Goal: Transaction & Acquisition: Download file/media

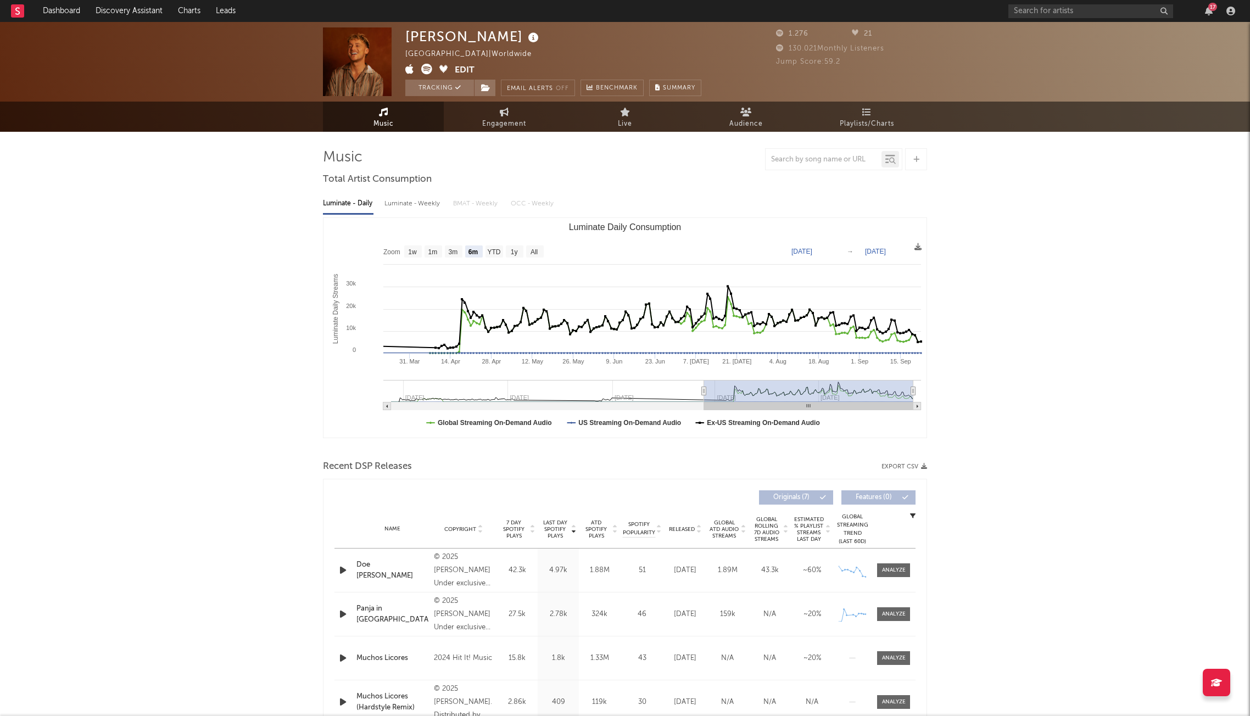
select select "6m"
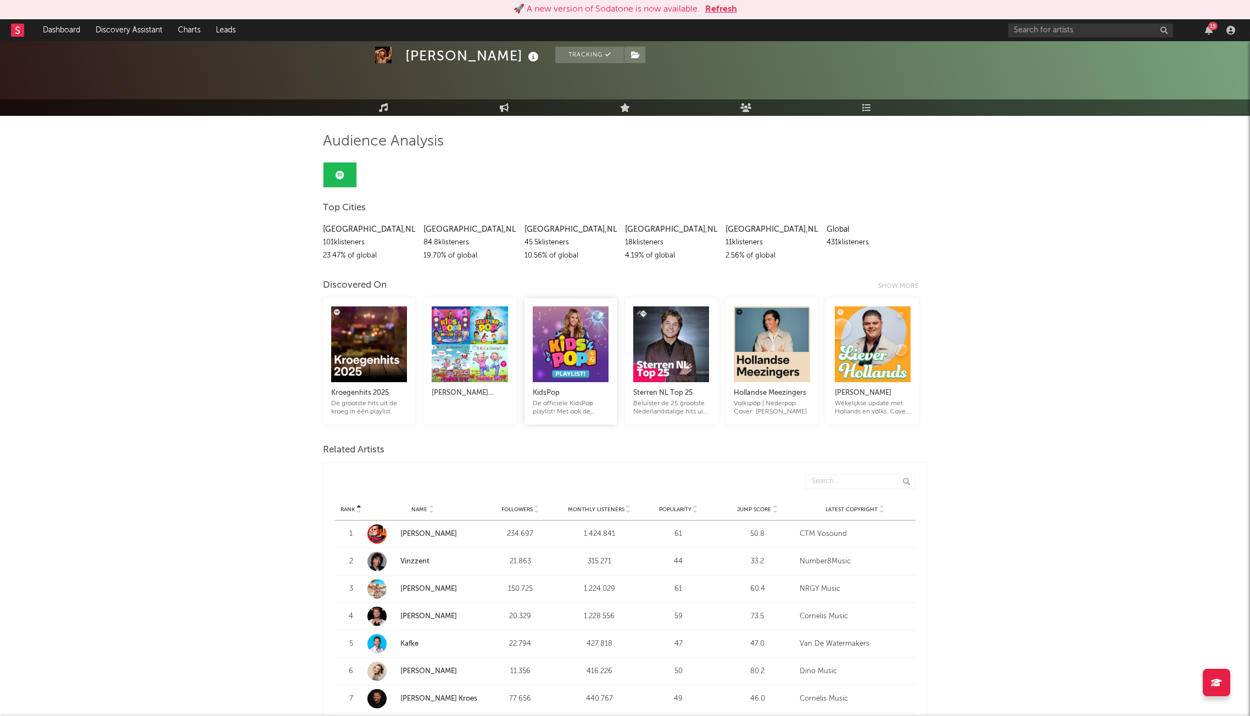
scroll to position [55, 0]
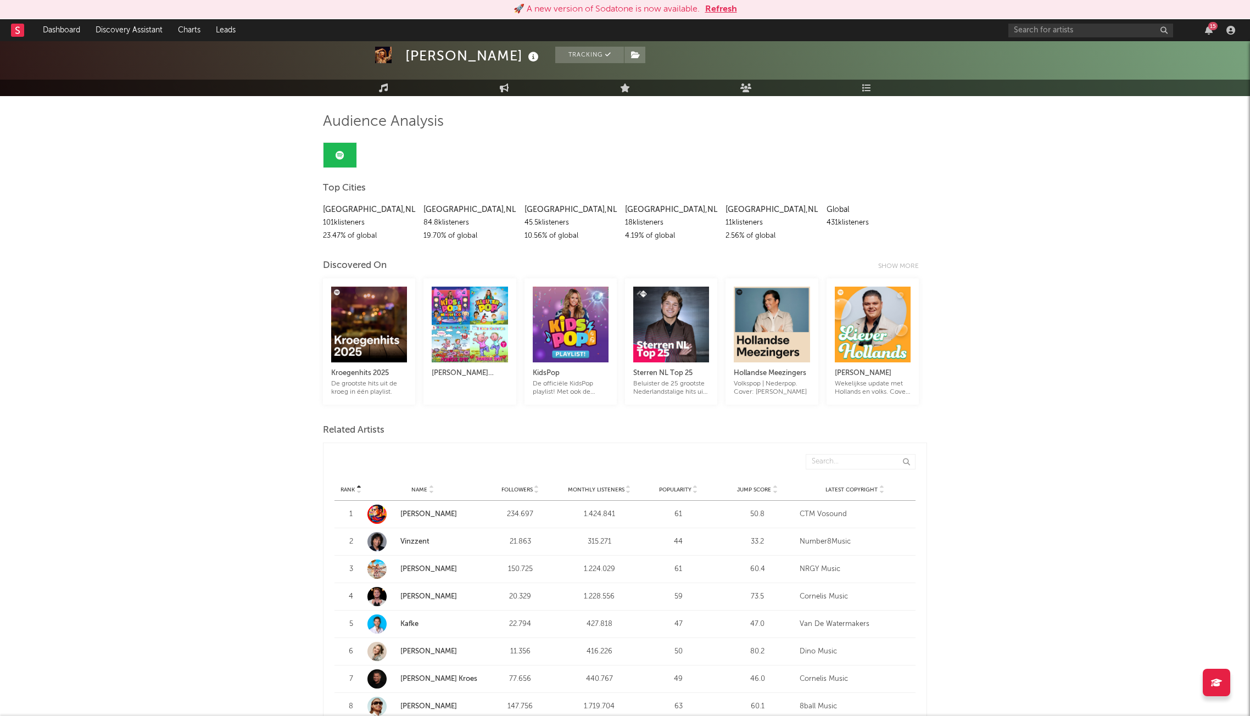
drag, startPoint x: 650, startPoint y: 398, endPoint x: 1043, endPoint y: 287, distance: 408.5
click at [835, 231] on div "[GEOGRAPHIC_DATA] , [GEOGRAPHIC_DATA] 101k listeners 23.47 % of global [GEOGRAP…" at bounding box center [625, 220] width 604 height 45
drag, startPoint x: 831, startPoint y: 219, endPoint x: 943, endPoint y: 244, distance: 115.4
click at [838, 221] on div "431k listeners" at bounding box center [872, 222] width 92 height 13
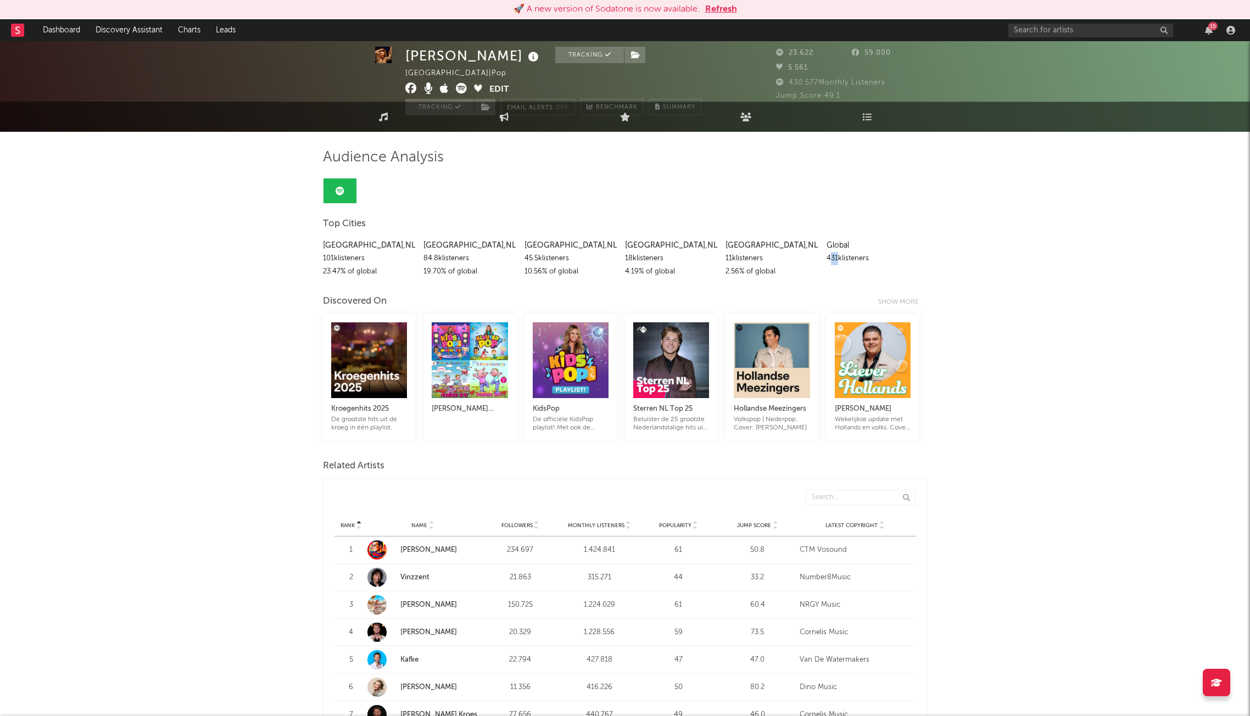
scroll to position [0, 0]
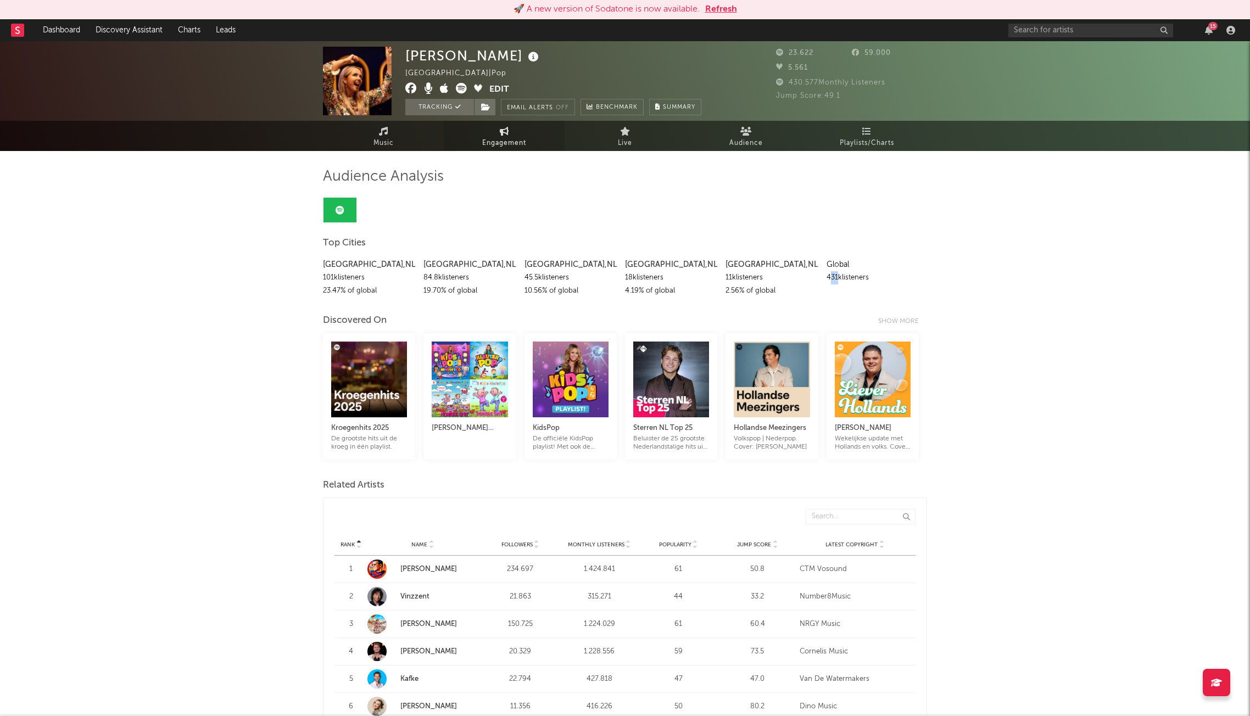
click at [501, 133] on icon at bounding box center [504, 131] width 9 height 9
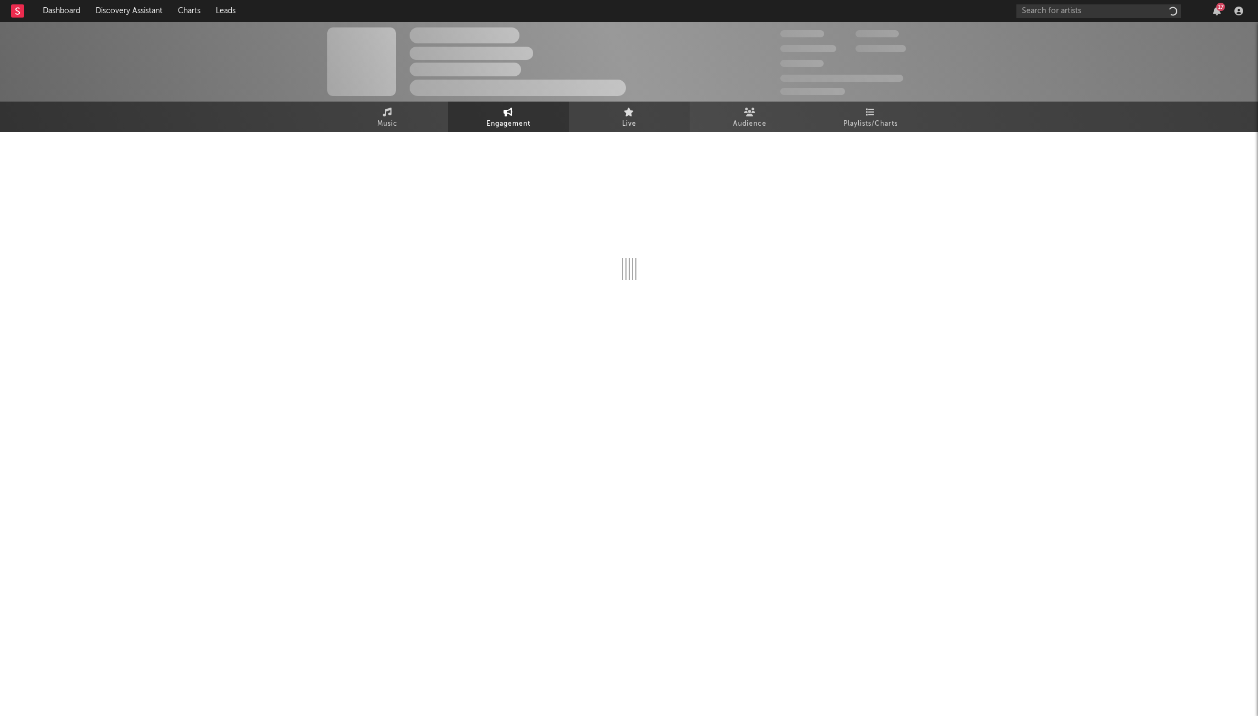
select select "1w"
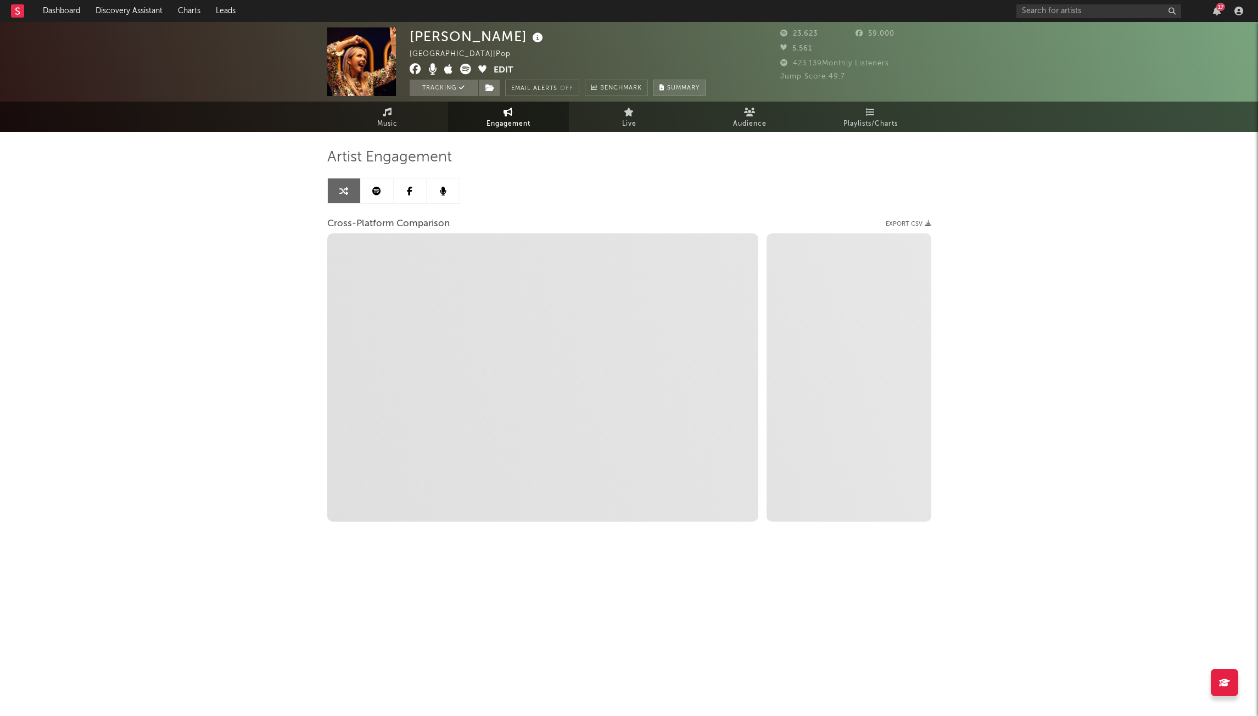
select select "1m"
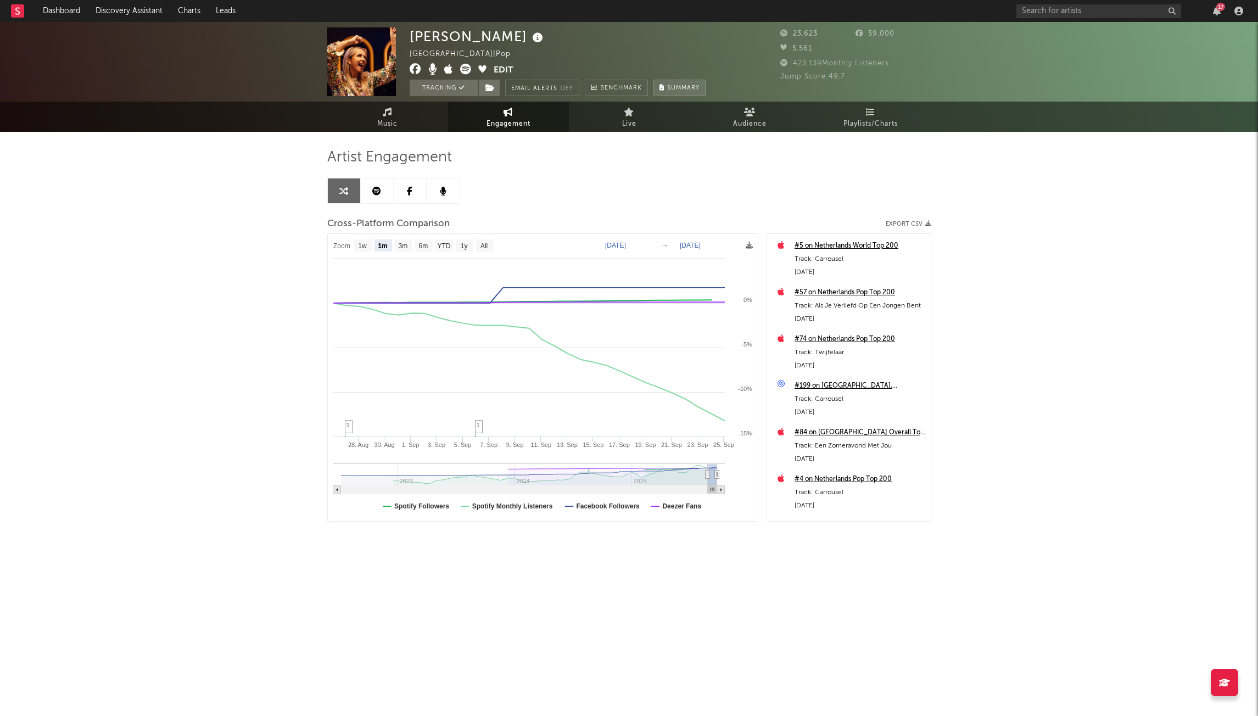
click at [685, 81] on button "Summary" at bounding box center [679, 88] width 52 height 16
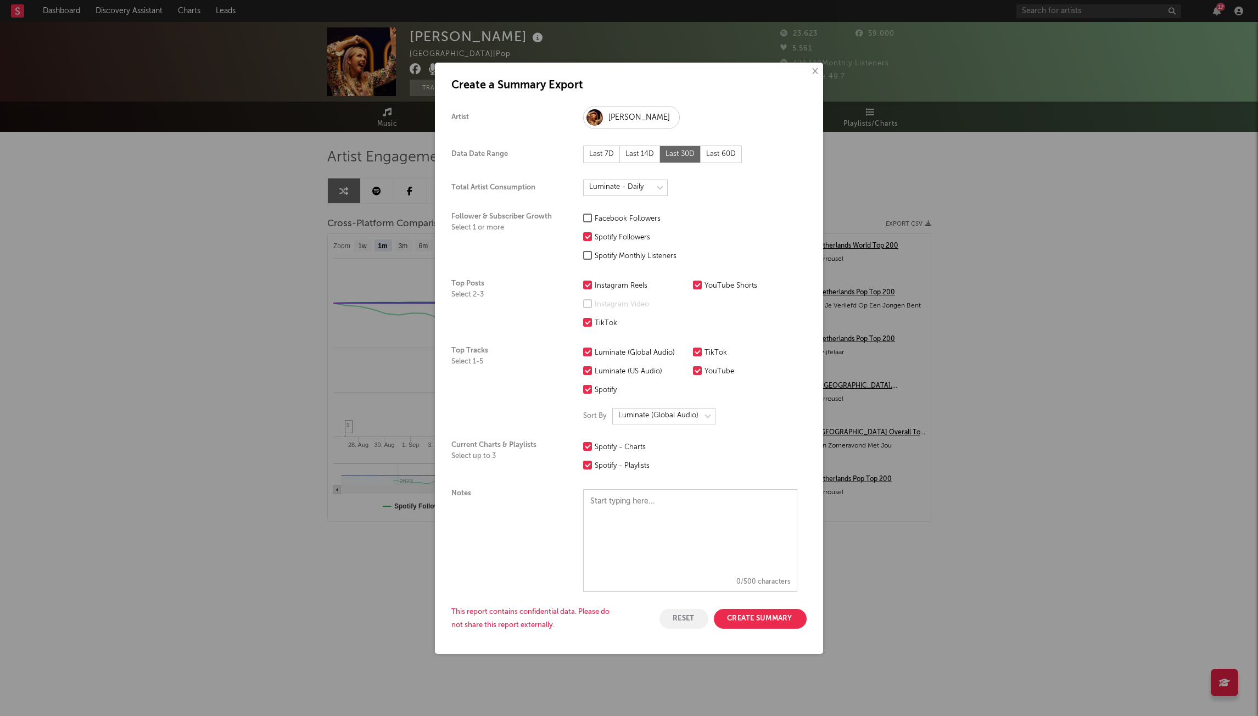
click at [791, 614] on button "Create Summary" at bounding box center [760, 619] width 93 height 20
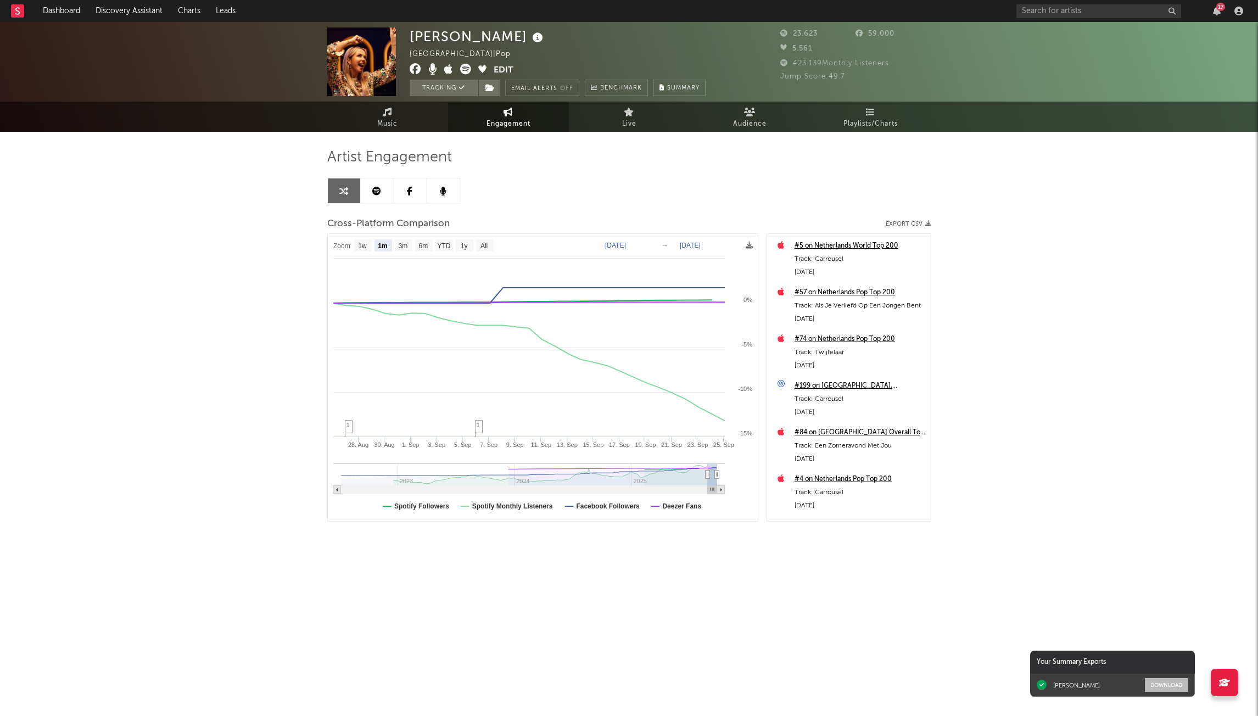
click at [1171, 687] on button "Download" at bounding box center [1166, 685] width 43 height 14
drag, startPoint x: 812, startPoint y: 312, endPoint x: 1008, endPoint y: 274, distance: 199.2
click at [1010, 275] on div "Monique Smit Netherlands | Pop Edit Tracking Email Alerts Off Benchmark Summary…" at bounding box center [629, 310] width 1258 height 577
click at [460, 243] on rect at bounding box center [465, 245] width 18 height 12
select select "1y"
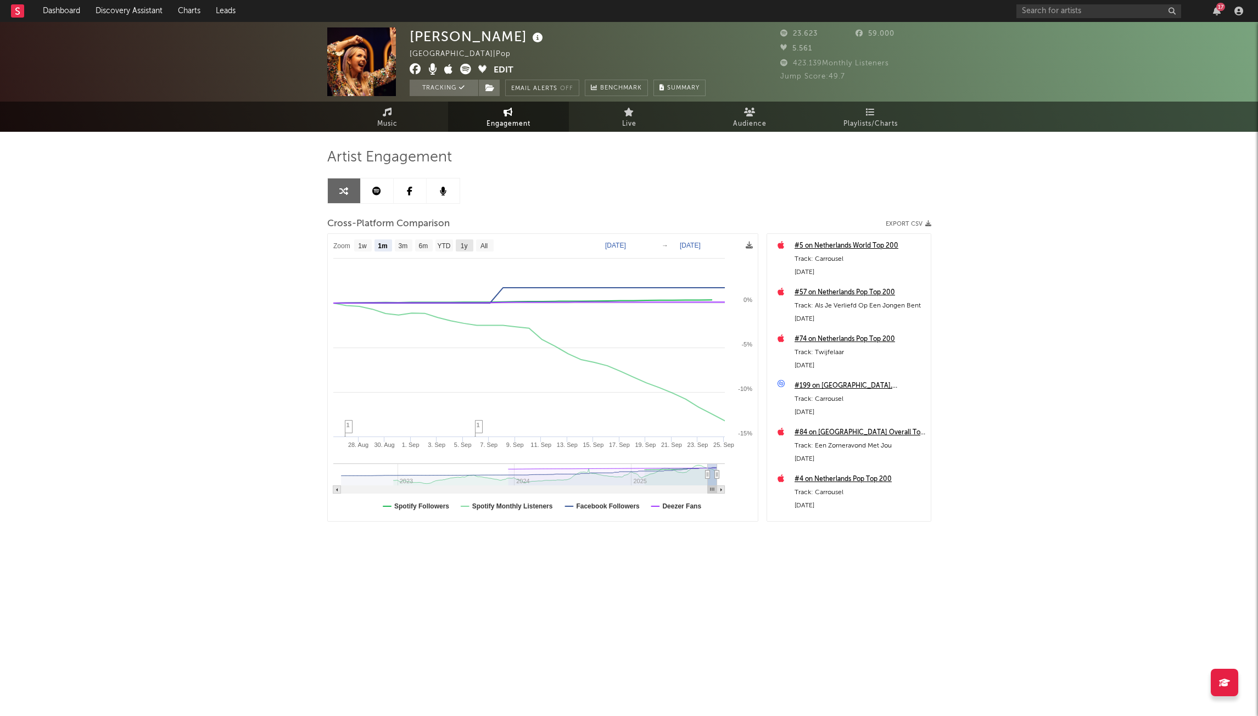
type input "2024-09-25"
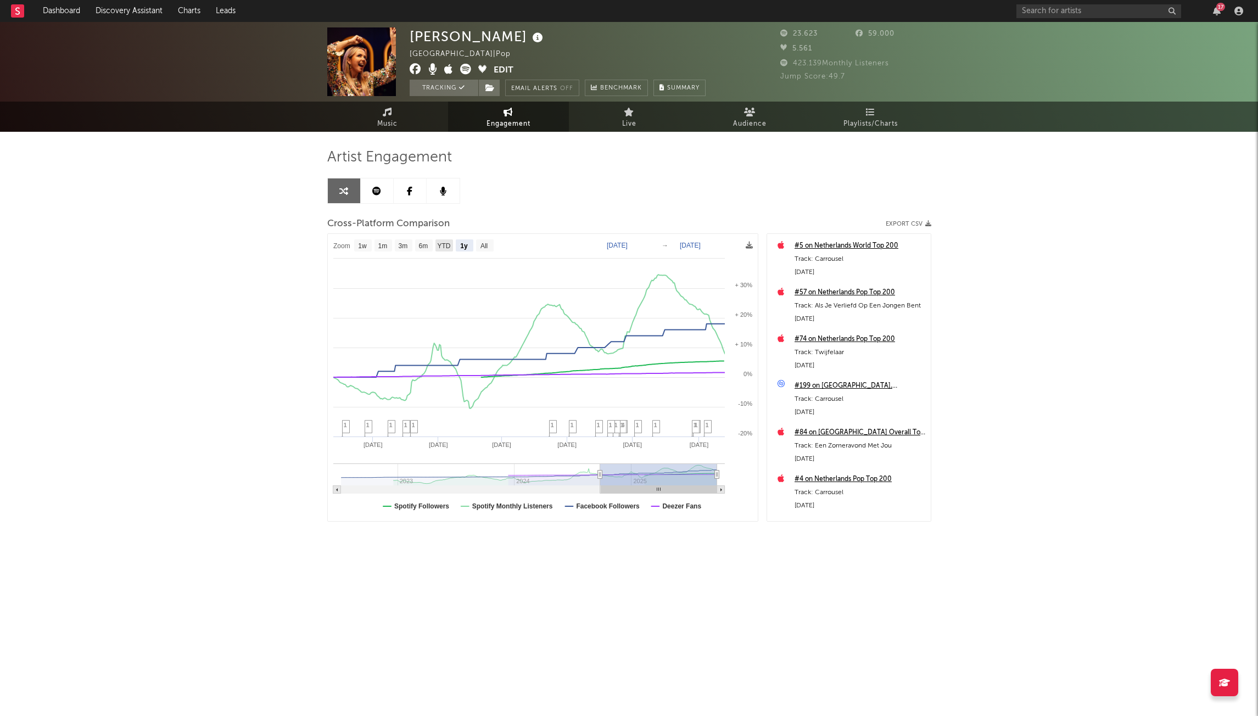
drag, startPoint x: 437, startPoint y: 251, endPoint x: 433, endPoint y: 244, distance: 7.6
click at [431, 244] on rect at bounding box center [424, 245] width 18 height 12
select select "6m"
type input "2025-03-25"
select select "6m"
